Goal: Understand process/instructions: Learn how to perform a task or action

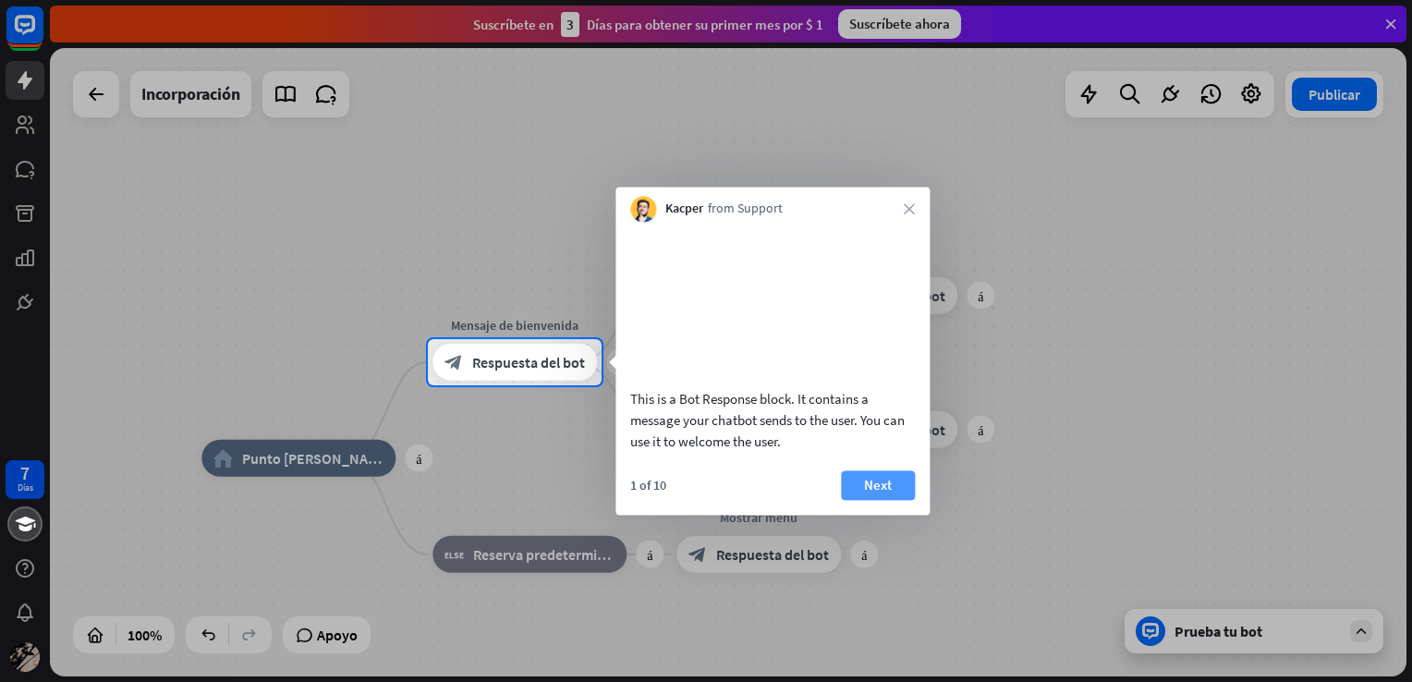
click at [877, 493] on button "Next" at bounding box center [878, 485] width 74 height 30
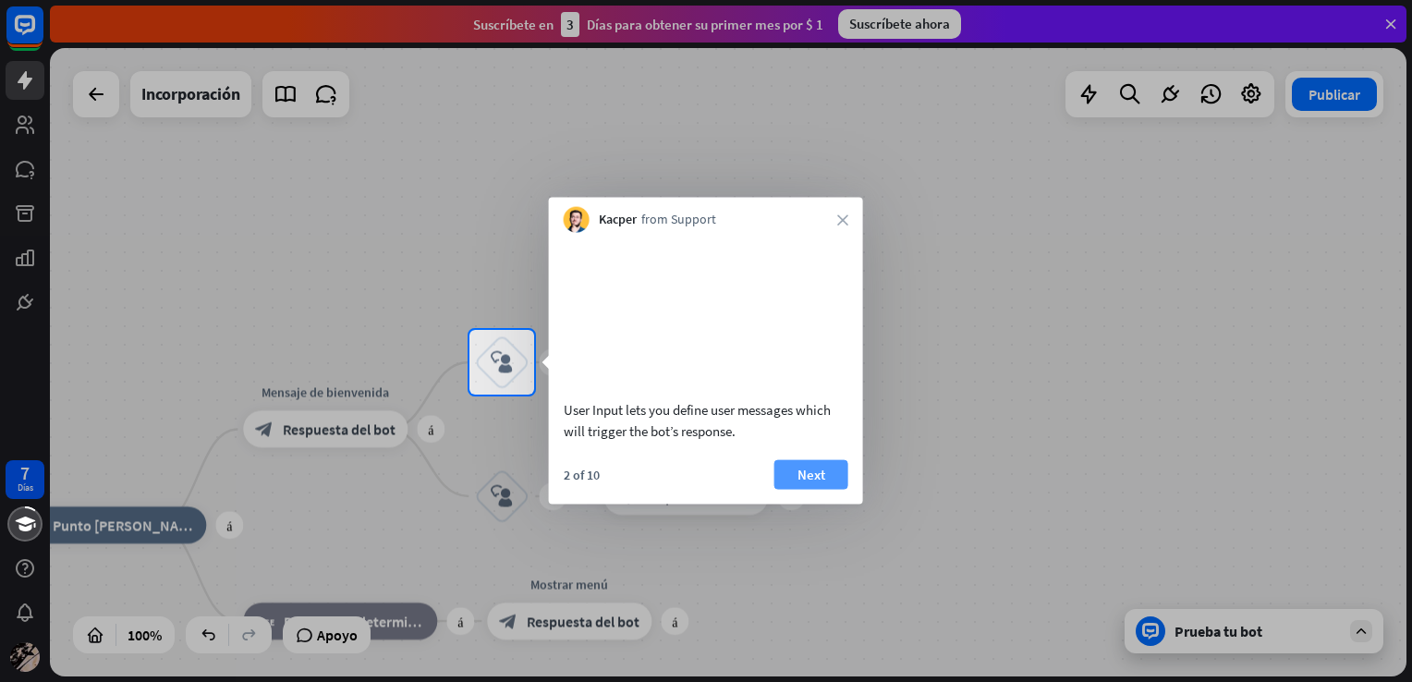
click at [831, 489] on button "Next" at bounding box center [811, 474] width 74 height 30
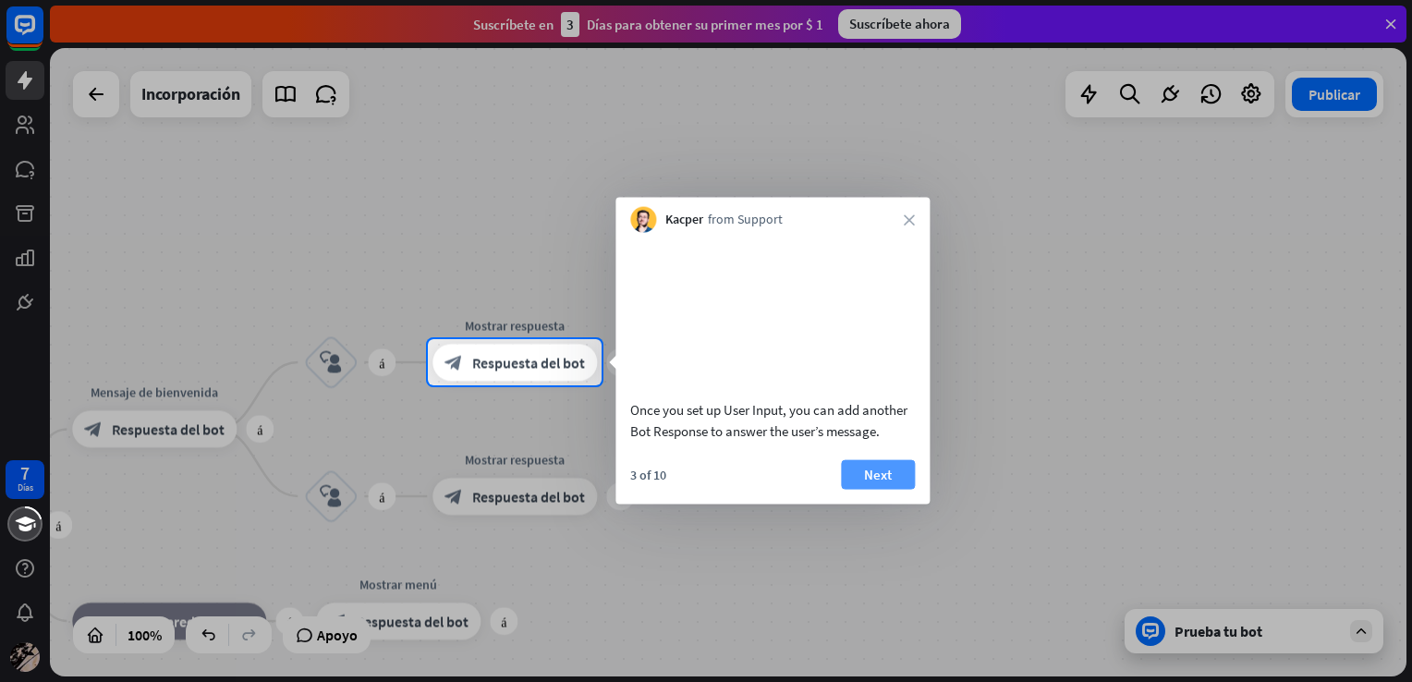
click at [860, 489] on button "Next" at bounding box center [878, 474] width 74 height 30
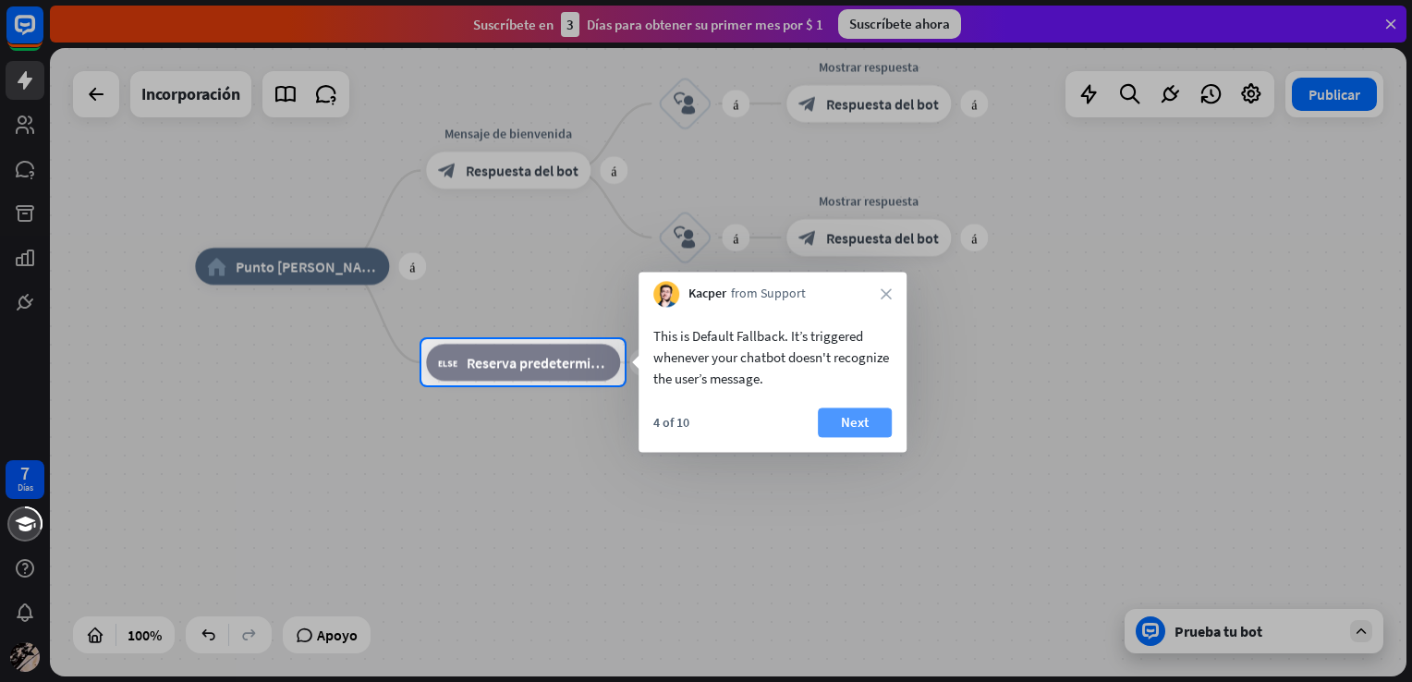
click at [865, 432] on font "Next" at bounding box center [855, 422] width 28 height 26
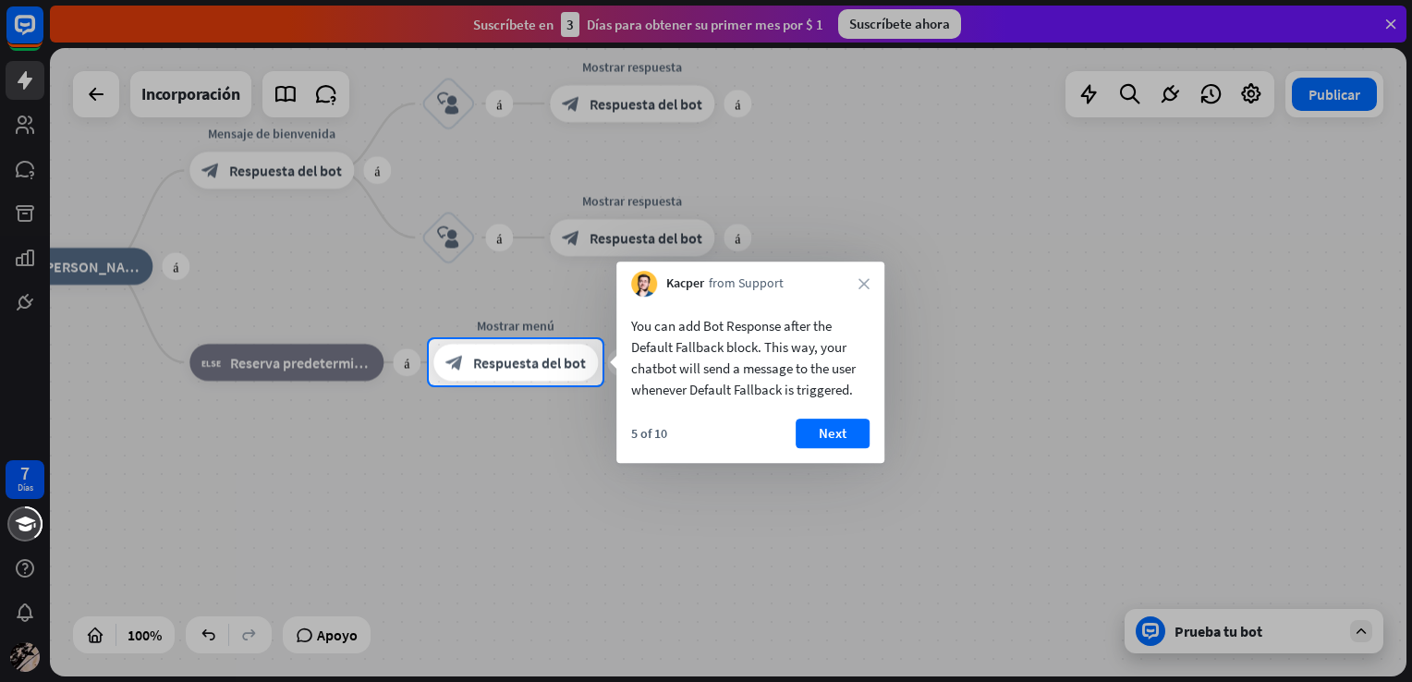
click at [867, 416] on div "You can add Bot Response after the Default Fallback block. This way, your chatb…" at bounding box center [750, 380] width 268 height 166
click at [869, 275] on div "Kacper from Support close" at bounding box center [749, 279] width 268 height 35
click at [861, 285] on icon "close" at bounding box center [863, 283] width 11 height 11
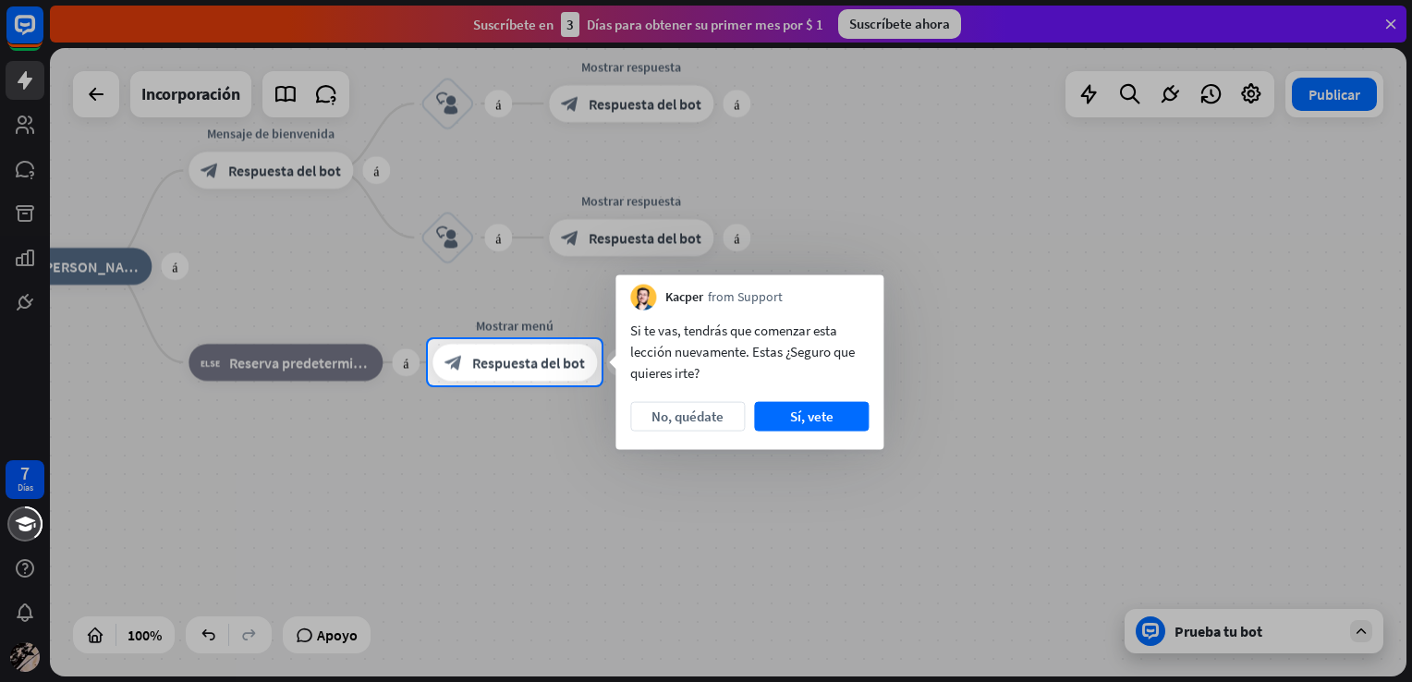
click at [861, 299] on div "Kacper from Support" at bounding box center [749, 292] width 268 height 35
click at [704, 419] on font "No, quédate" at bounding box center [687, 417] width 72 height 26
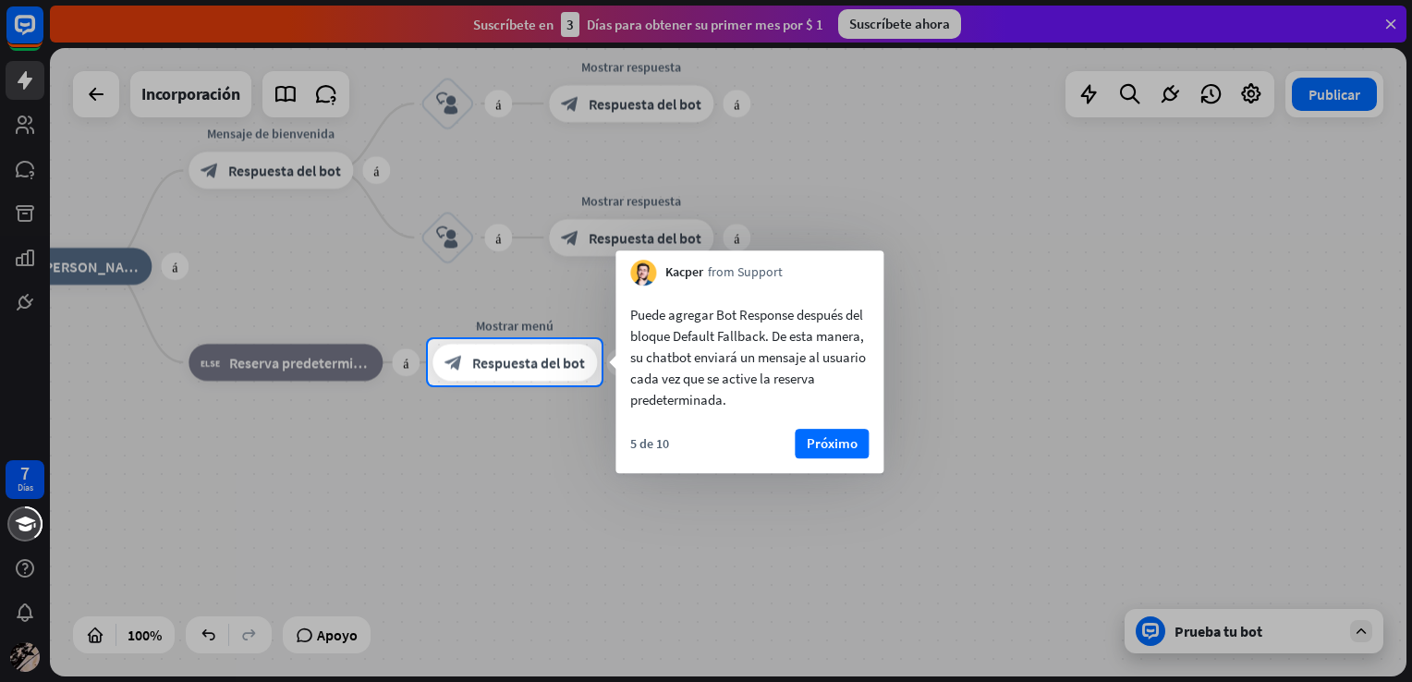
click at [836, 427] on div "Puede agregar Bot Response después del bloque Default Fallback. De esta manera,…" at bounding box center [749, 380] width 268 height 188
click at [836, 438] on font "Próximo" at bounding box center [832, 444] width 51 height 26
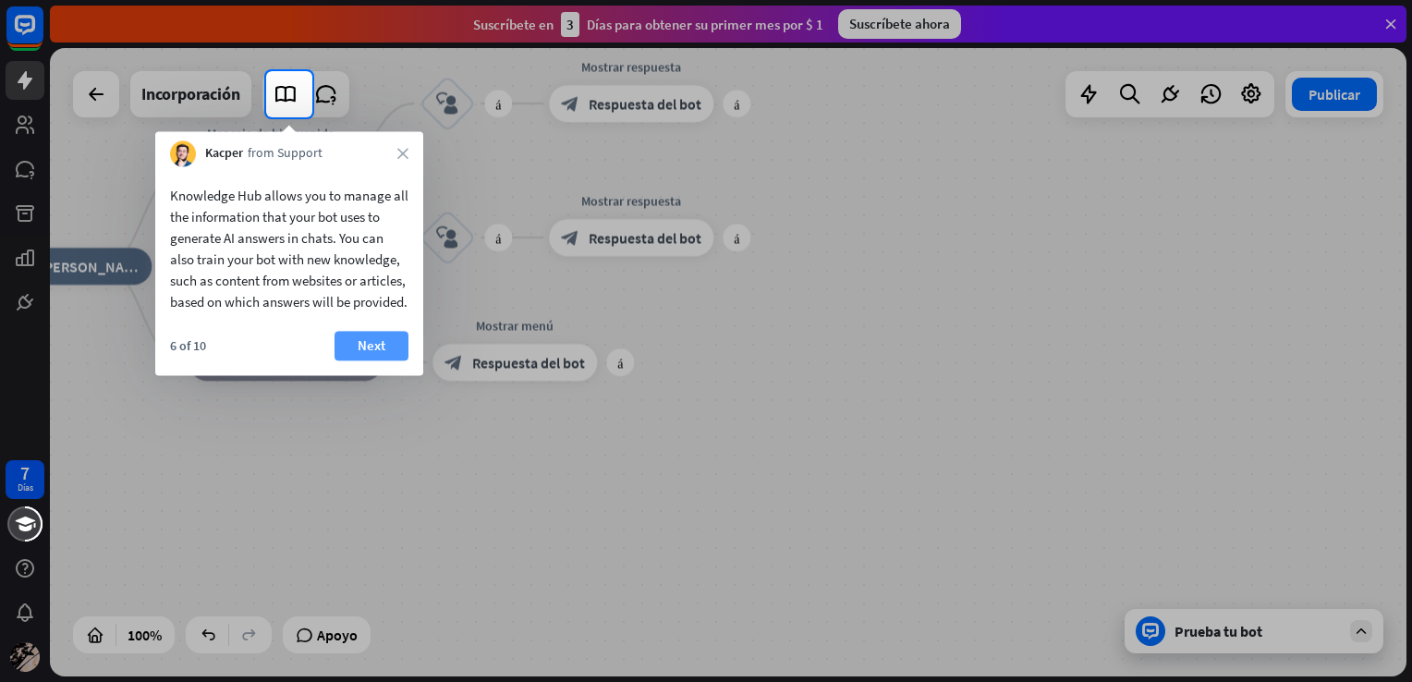
click at [382, 359] on font "Next" at bounding box center [372, 346] width 28 height 26
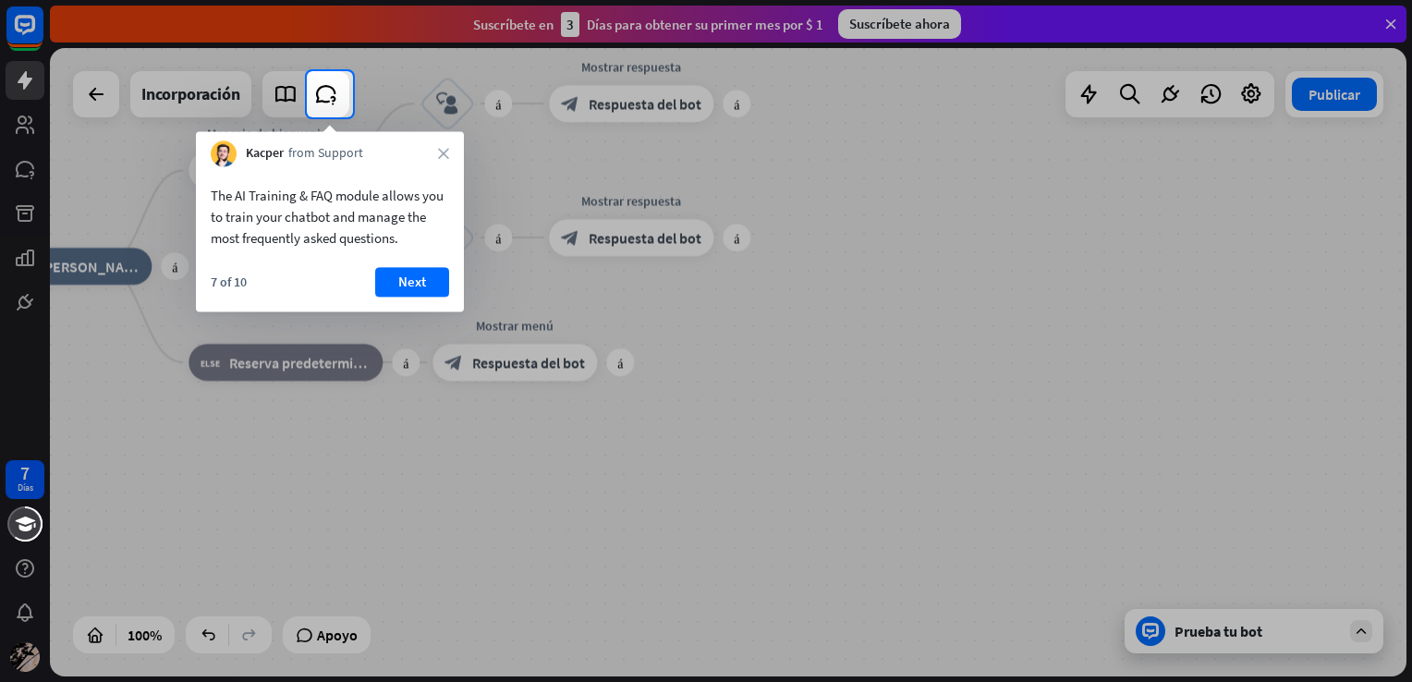
click at [443, 163] on div "Kacper from Support close" at bounding box center [330, 148] width 268 height 35
click at [438, 151] on icon "close" at bounding box center [443, 153] width 11 height 11
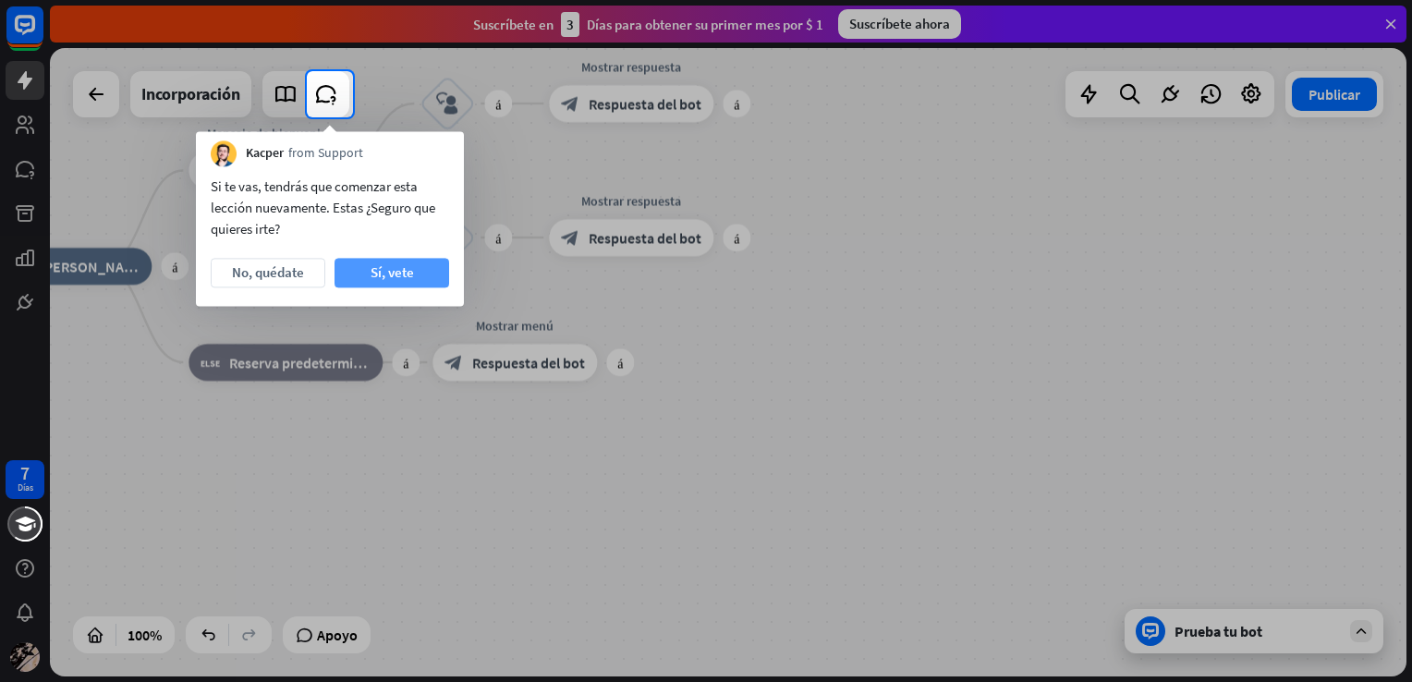
click at [414, 277] on button "Sí, vete" at bounding box center [392, 273] width 115 height 30
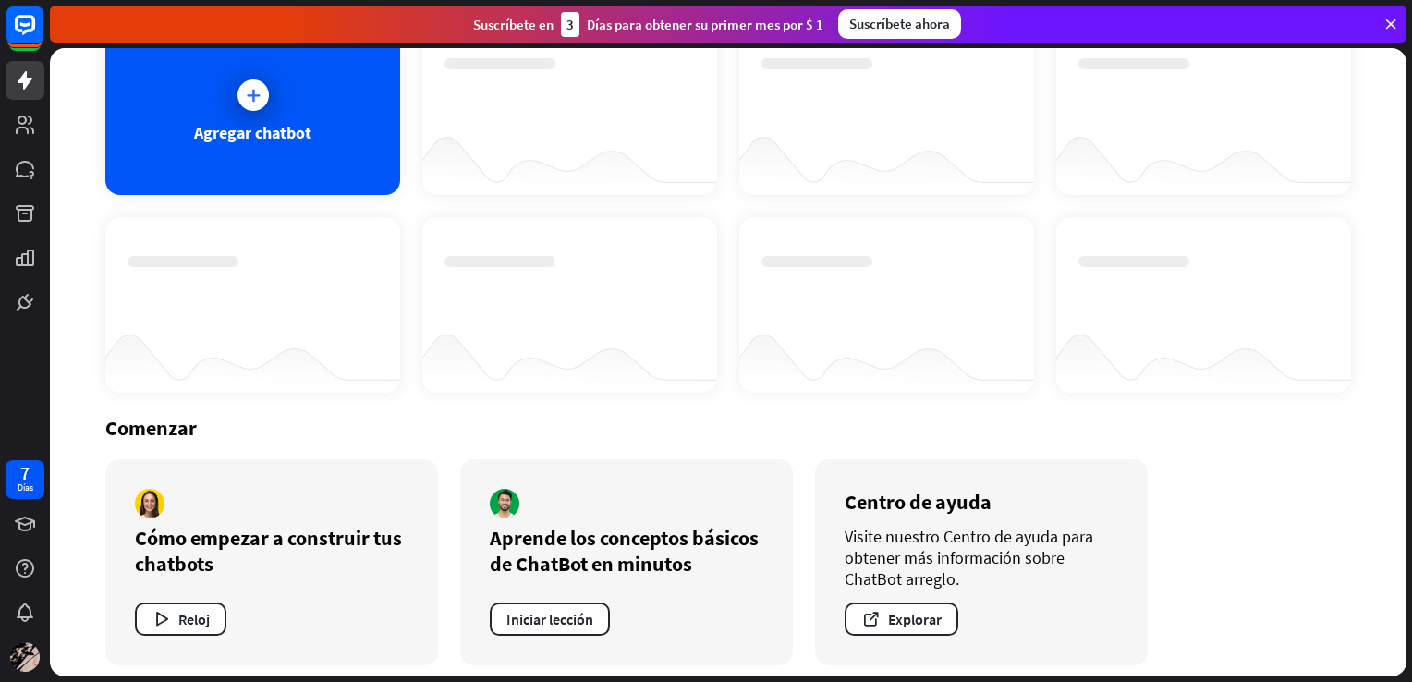
scroll to position [143, 0]
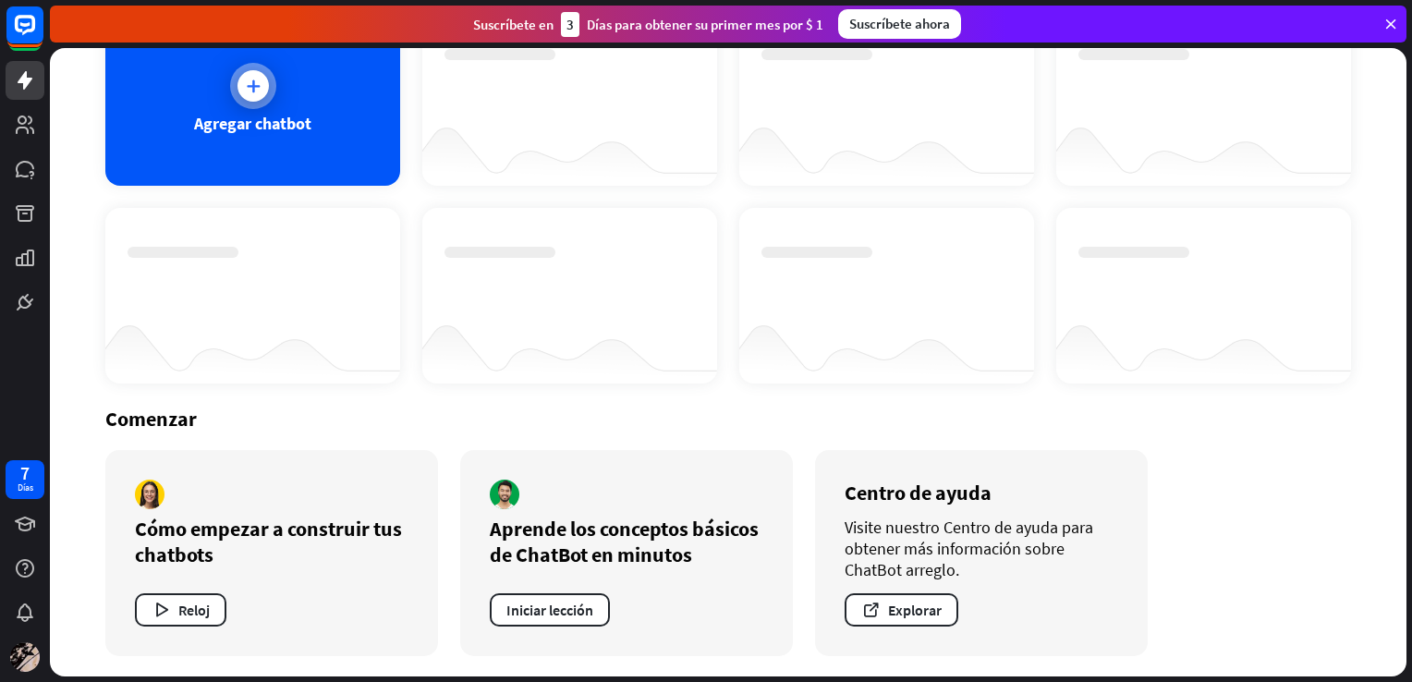
click at [249, 99] on div at bounding box center [252, 85] width 31 height 31
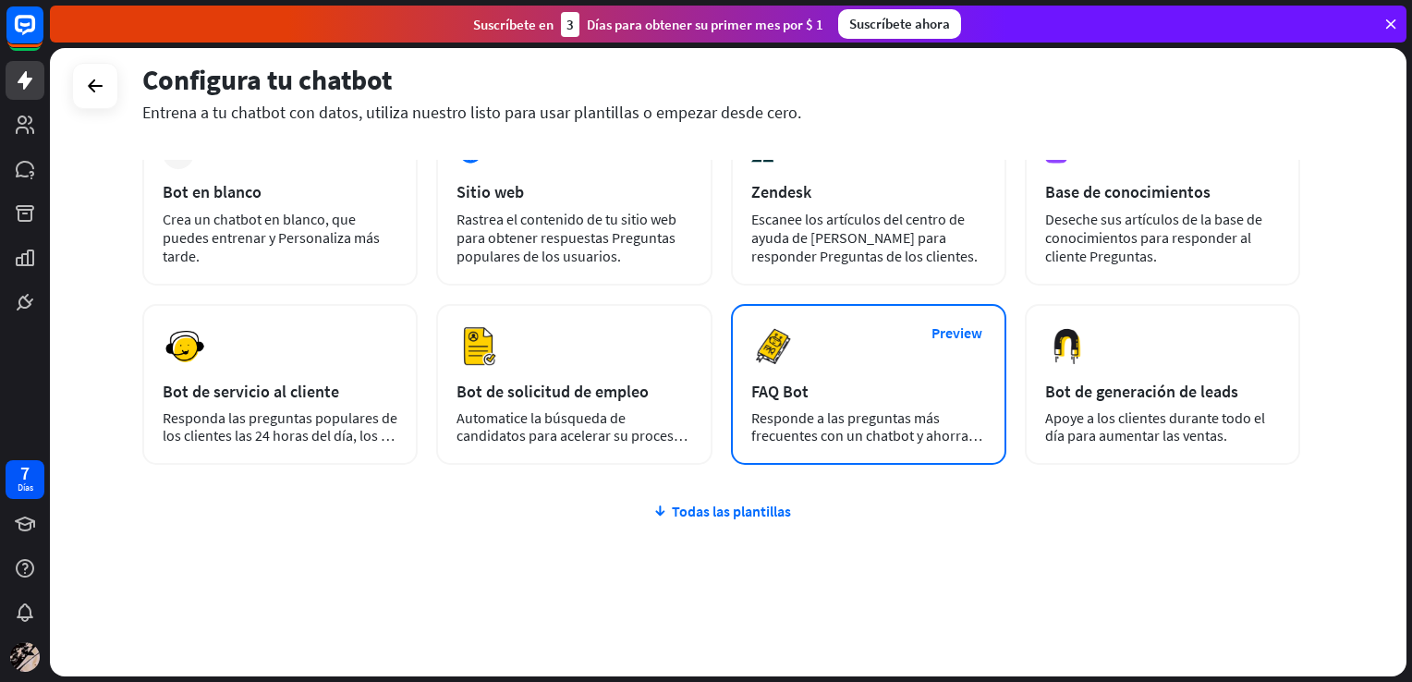
scroll to position [133, 0]
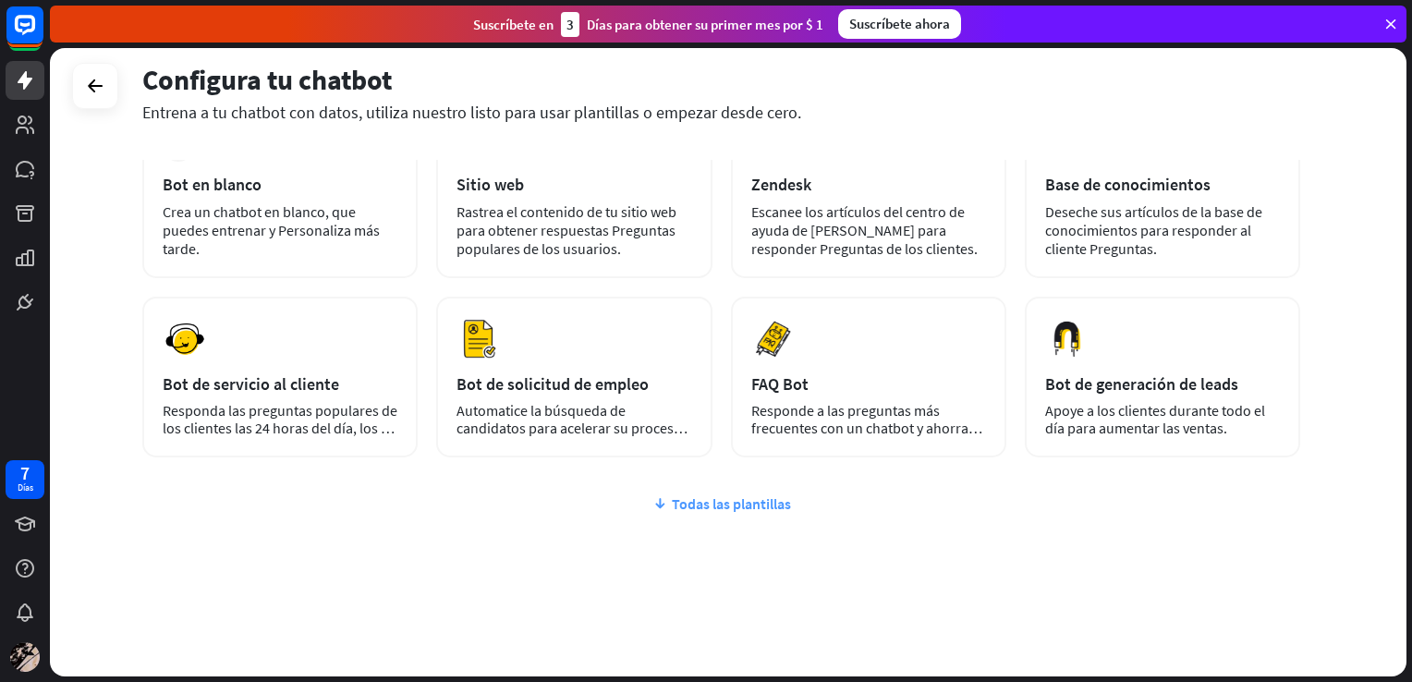
click at [692, 499] on font "Todas las plantillas" at bounding box center [731, 503] width 119 height 18
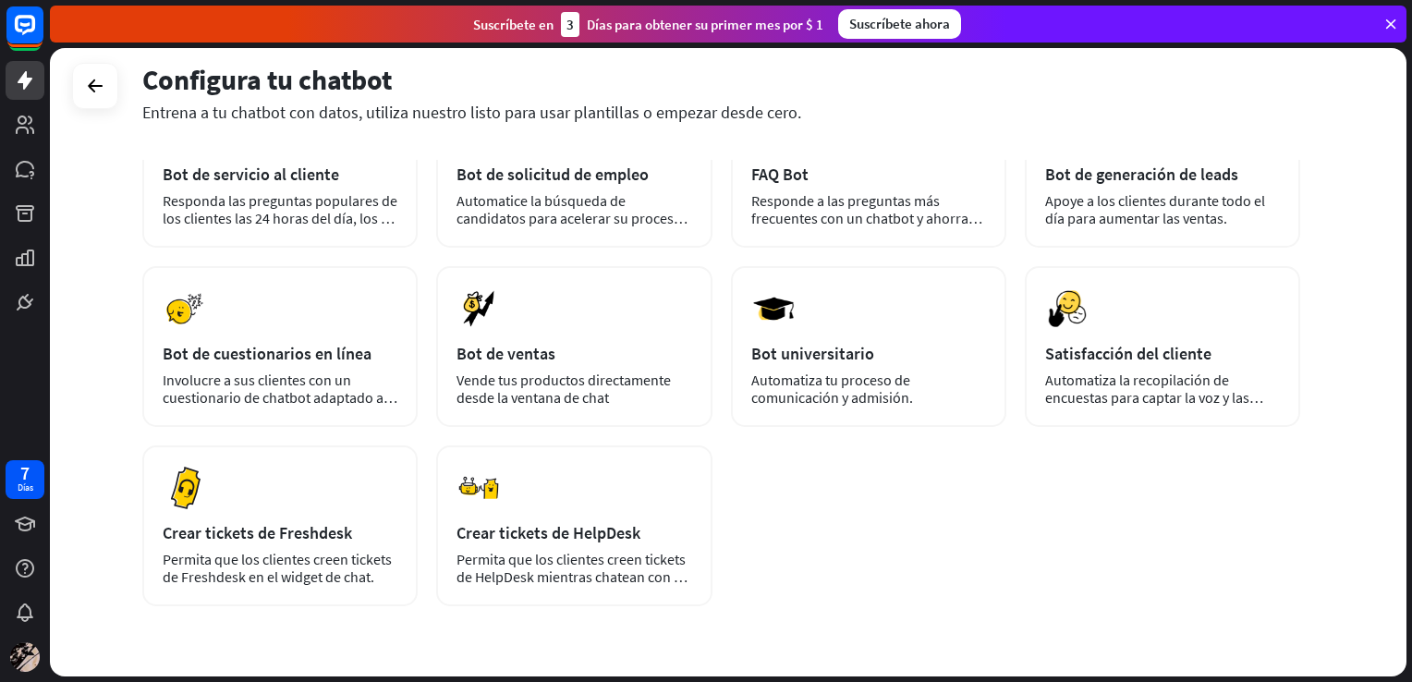
scroll to position [398, 0]
